Goal: Task Accomplishment & Management: Manage account settings

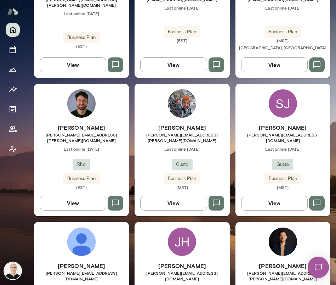
scroll to position [691, 0]
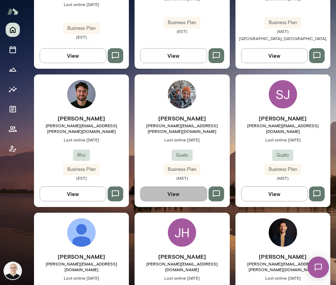
click at [172, 186] on button "View" at bounding box center [173, 193] width 67 height 15
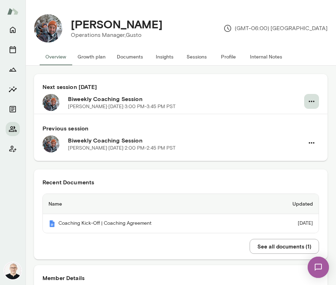
click at [307, 102] on icon "button" at bounding box center [311, 101] width 8 height 8
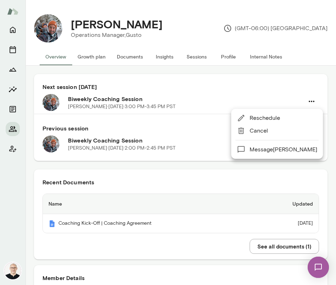
click at [288, 131] on span "Cancel" at bounding box center [284, 130] width 68 height 8
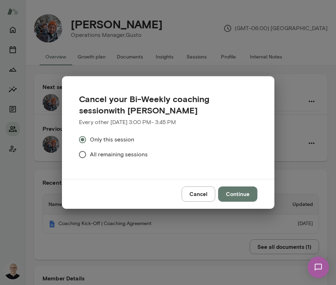
click at [124, 156] on span "All remaining sessions" at bounding box center [119, 154] width 58 height 8
click at [236, 193] on button "Continue" at bounding box center [237, 193] width 39 height 15
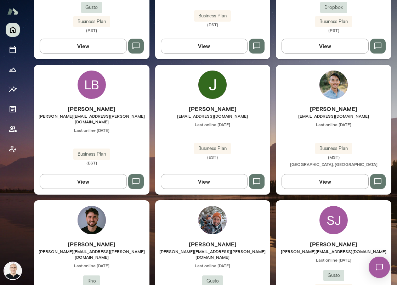
scroll to position [635, 0]
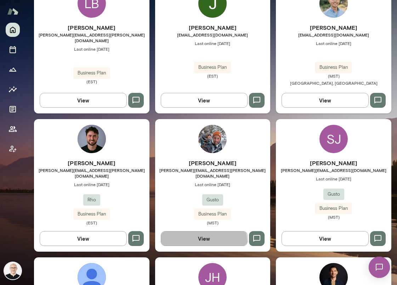
click at [197, 231] on button "View" at bounding box center [204, 238] width 87 height 15
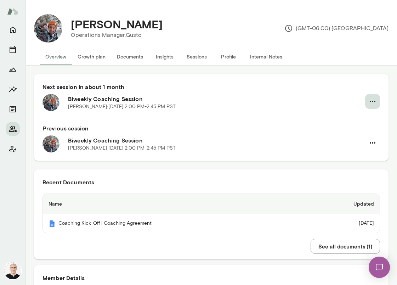
click at [370, 101] on icon "button" at bounding box center [373, 101] width 6 height 1
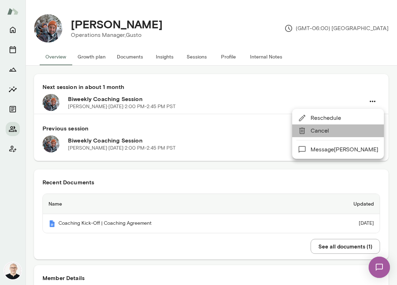
click at [352, 129] on span "Cancel" at bounding box center [345, 130] width 68 height 8
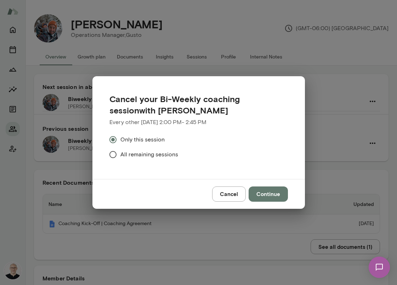
click at [170, 154] on span "All remaining sessions" at bounding box center [149, 154] width 58 height 8
click at [261, 195] on button "Continue" at bounding box center [268, 193] width 39 height 15
